Goal: Check status: Check status

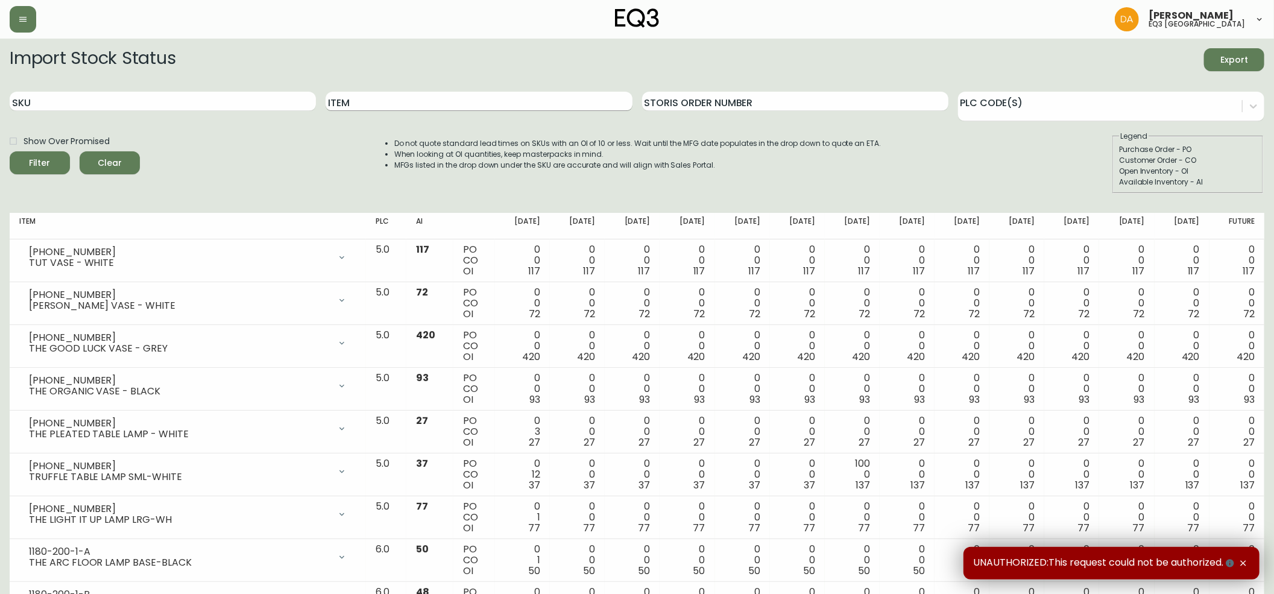
click at [383, 104] on input "Item" at bounding box center [478, 101] width 306 height 19
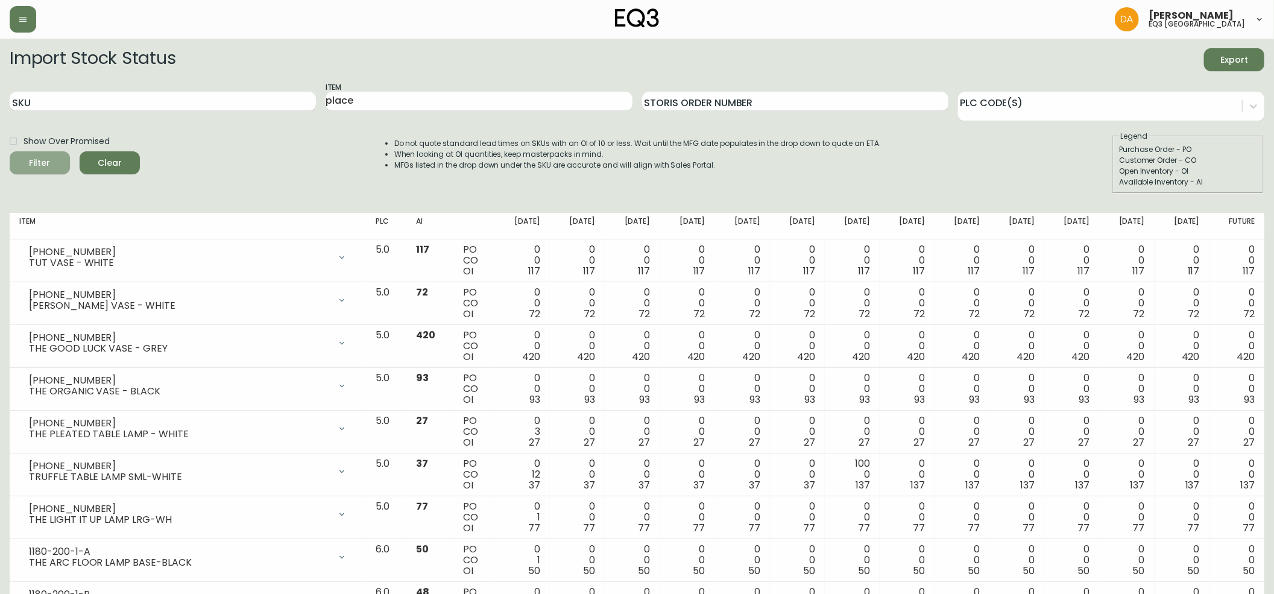
click at [17, 171] on button "Filter" at bounding box center [40, 162] width 60 height 23
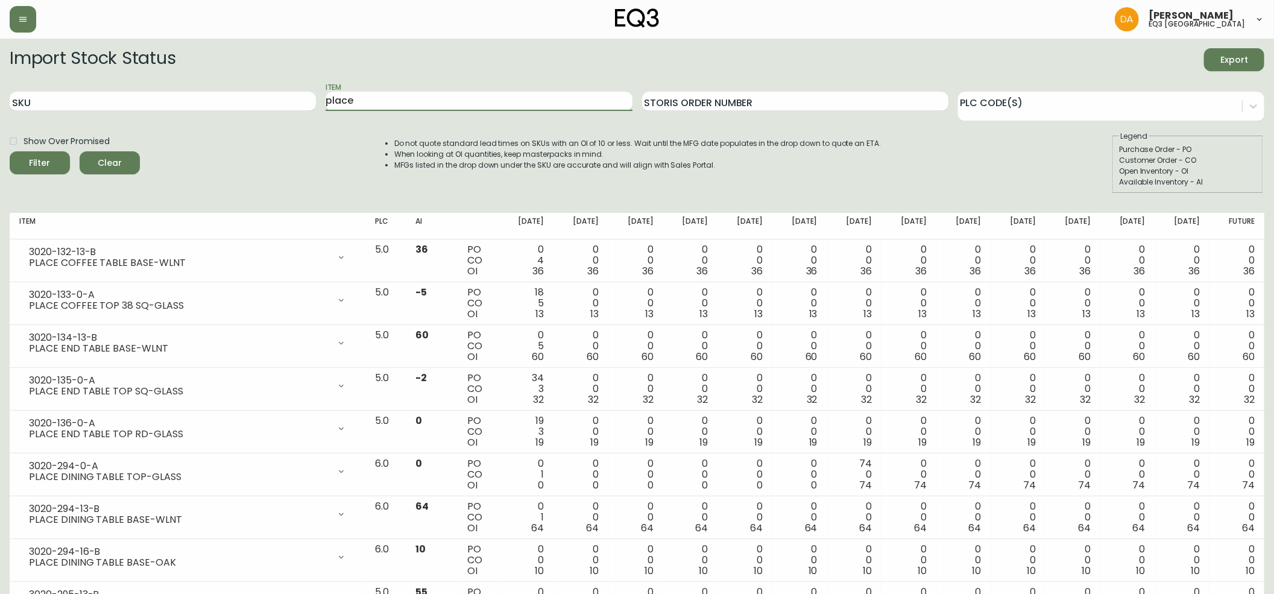
drag, startPoint x: 365, startPoint y: 101, endPoint x: 327, endPoint y: 96, distance: 38.9
click at [329, 97] on input "place" at bounding box center [478, 101] width 306 height 19
type input "p"
type input "PLANK SIDEBOARD"
click at [10, 151] on button "Filter" at bounding box center [40, 162] width 60 height 23
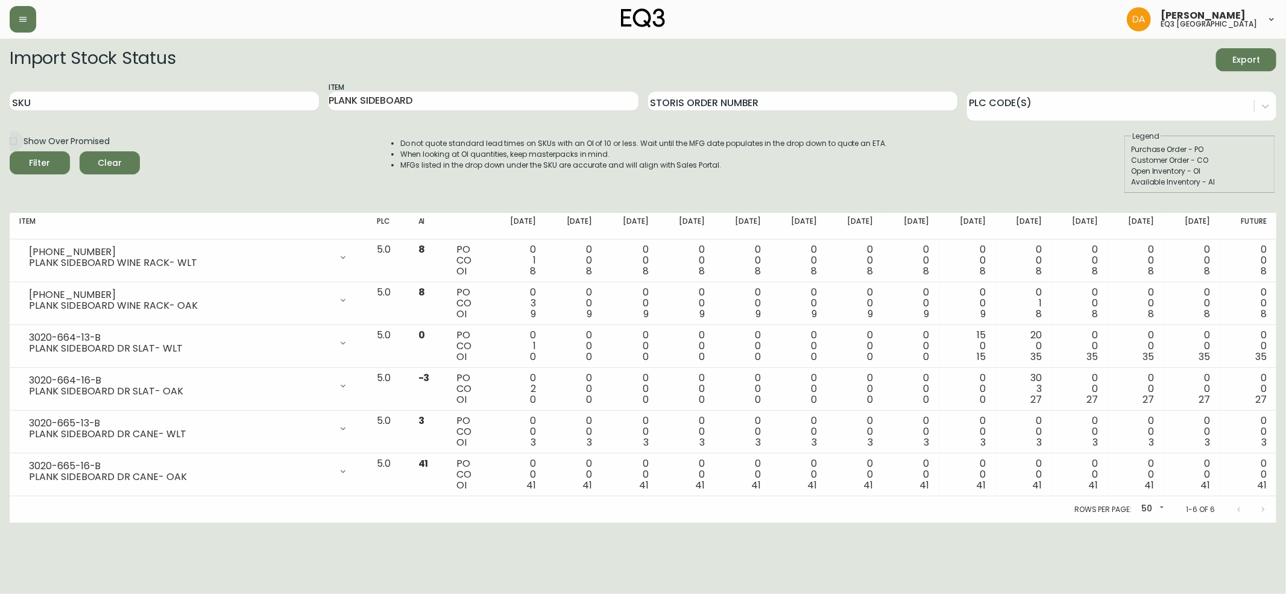
click at [12, 141] on input "Show Over Promised" at bounding box center [13, 141] width 20 height 20
click at [20, 176] on div "Show Over Promised Filter Clear" at bounding box center [75, 162] width 130 height 63
click at [40, 153] on button "Filter" at bounding box center [40, 162] width 60 height 23
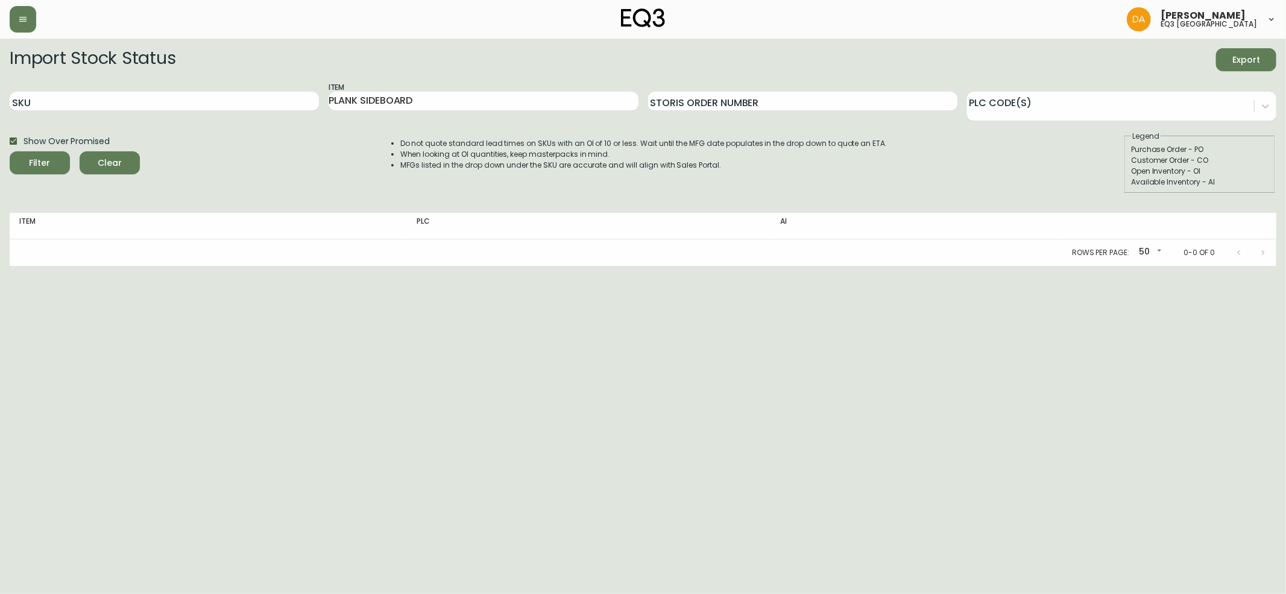
click at [11, 142] on input "Show Over Promised" at bounding box center [13, 141] width 20 height 20
checkbox input "false"
click at [36, 163] on icon "submit" at bounding box center [36, 162] width 12 height 12
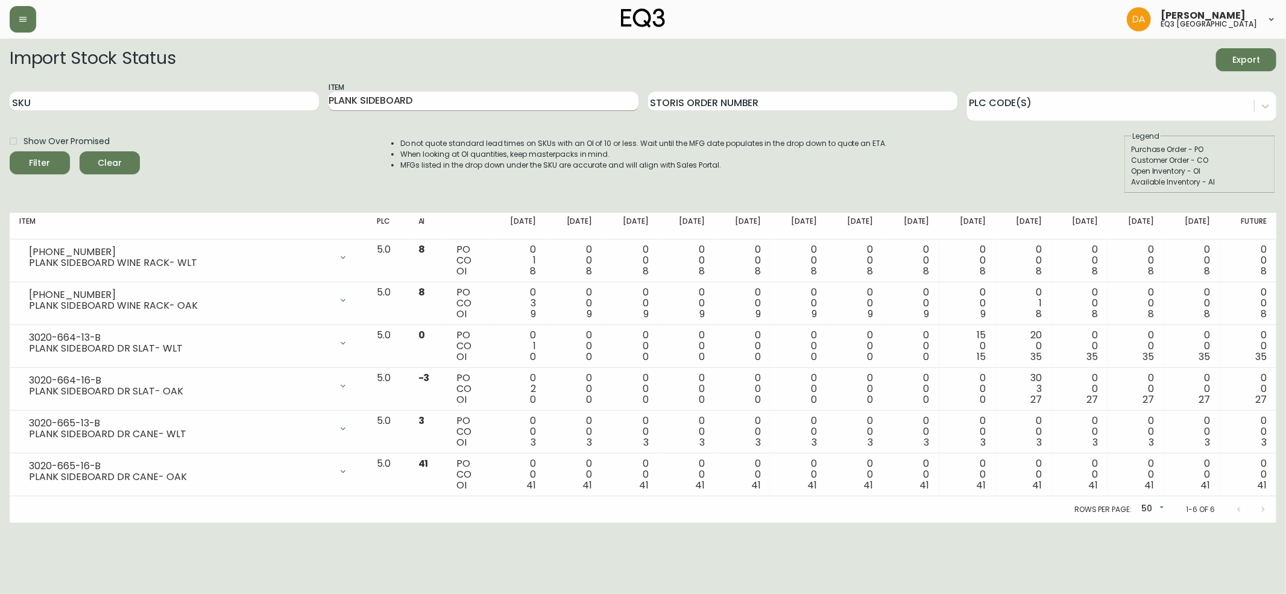
click at [433, 92] on input "PLANK SIDEBOARD" at bounding box center [482, 101] width 309 height 19
type input "PLANK"
click at [10, 151] on button "Filter" at bounding box center [40, 162] width 60 height 23
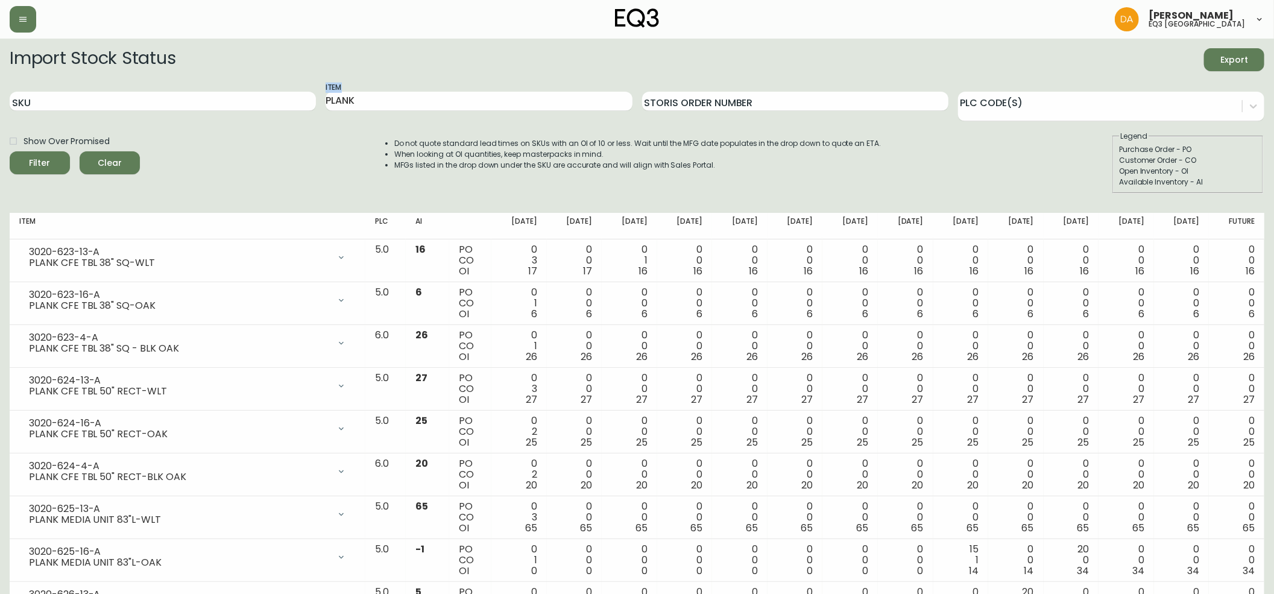
drag, startPoint x: 394, startPoint y: 116, endPoint x: 96, endPoint y: 75, distance: 300.5
click at [100, 78] on form "Import Stock Status Export SKU Item PLANK Storis Order Number PLC Code(s) Show …" at bounding box center [637, 120] width 1254 height 145
drag, startPoint x: 444, startPoint y: 104, endPoint x: 0, endPoint y: 131, distance: 445.1
click at [45, 101] on input "SKU" at bounding box center [163, 101] width 306 height 19
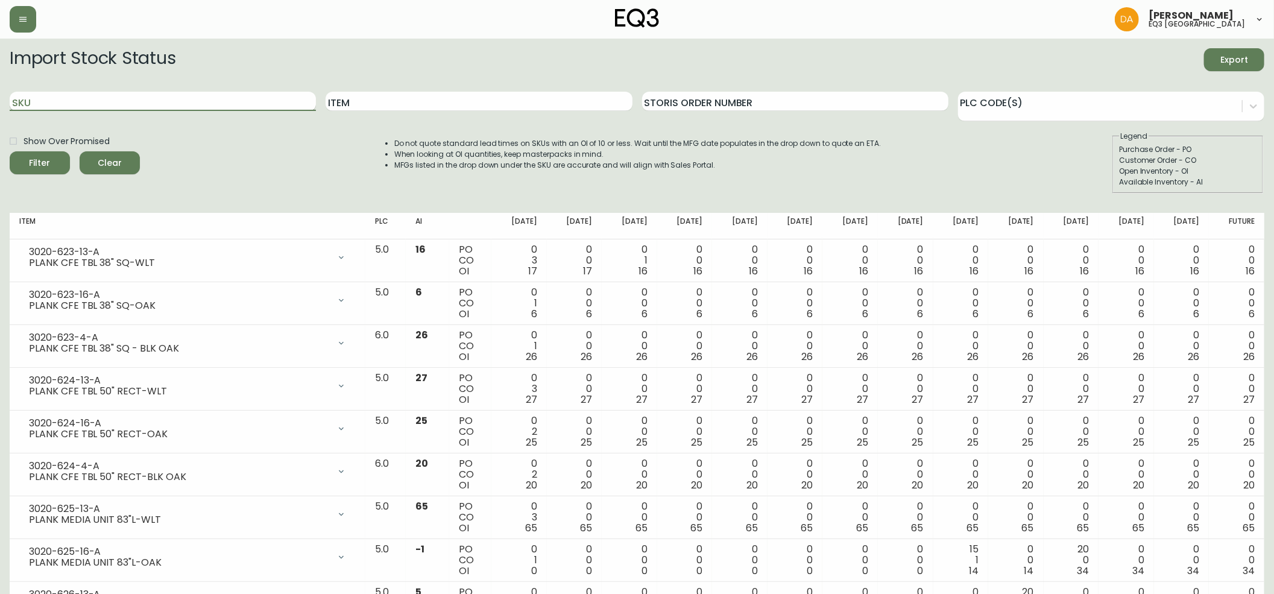
paste input "3020-663-13-A"
click at [10, 151] on button "Filter" at bounding box center [40, 162] width 60 height 23
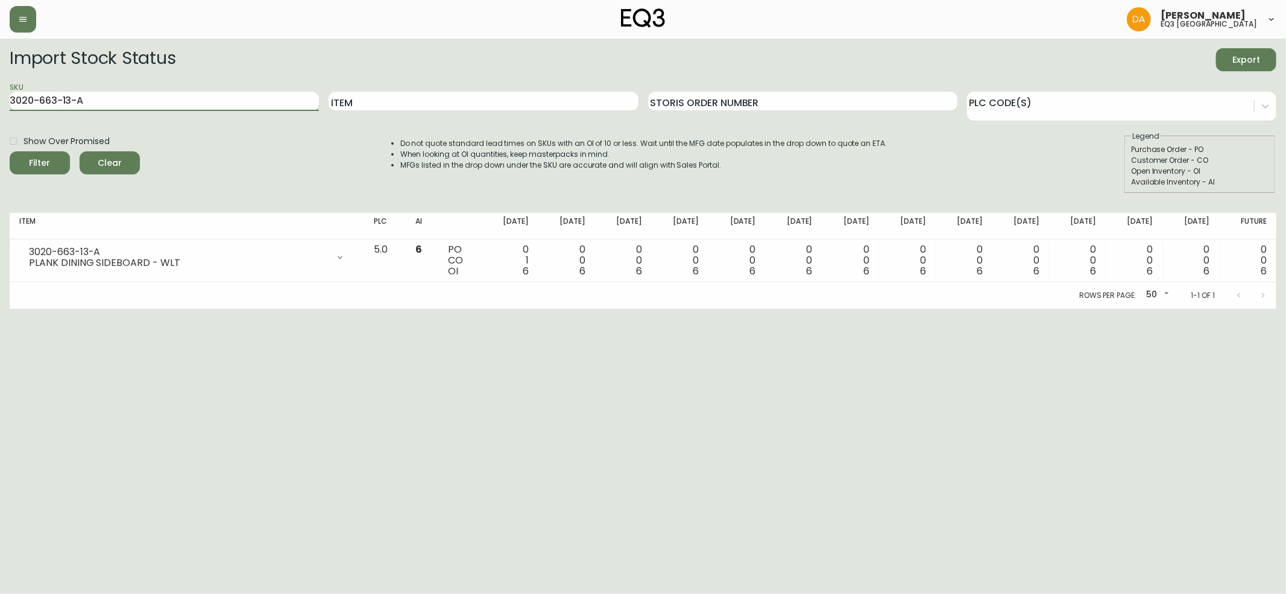
click at [55, 102] on input "3020-663-13-A" at bounding box center [164, 101] width 309 height 19
click at [44, 159] on div "Filter" at bounding box center [40, 163] width 21 height 15
click at [114, 98] on input "3020-662-13-A" at bounding box center [164, 101] width 309 height 19
click at [10, 151] on button "Filter" at bounding box center [40, 162] width 60 height 23
type input "3020-662-"
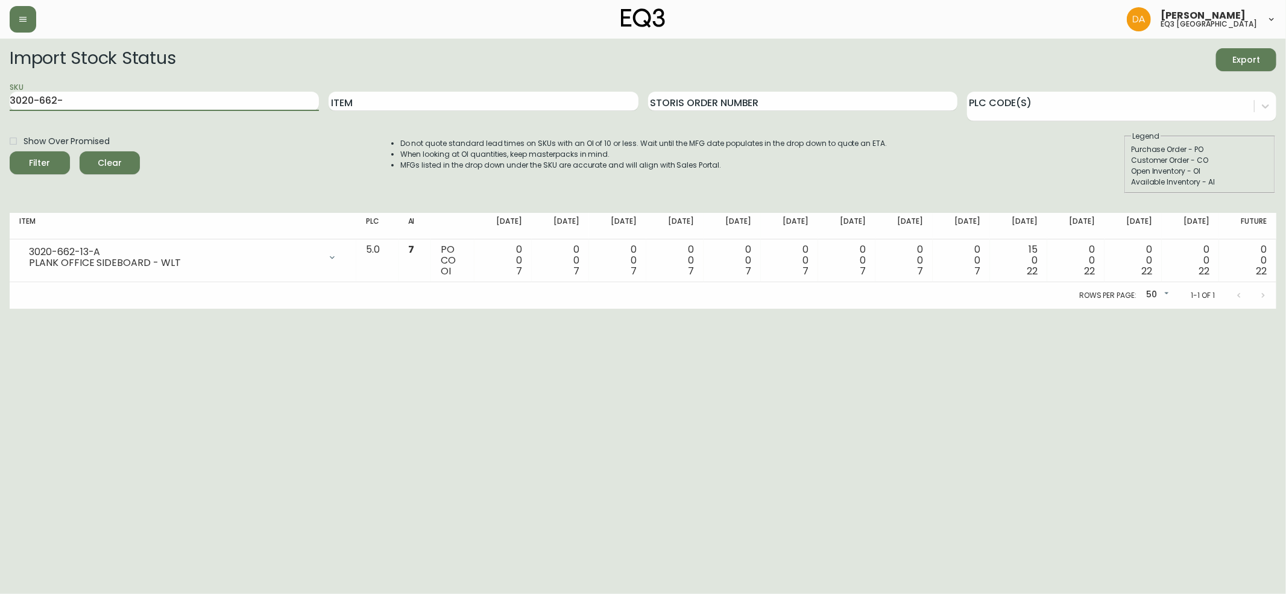
click at [10, 151] on button "Filter" at bounding box center [40, 162] width 60 height 23
